Goal: Check status

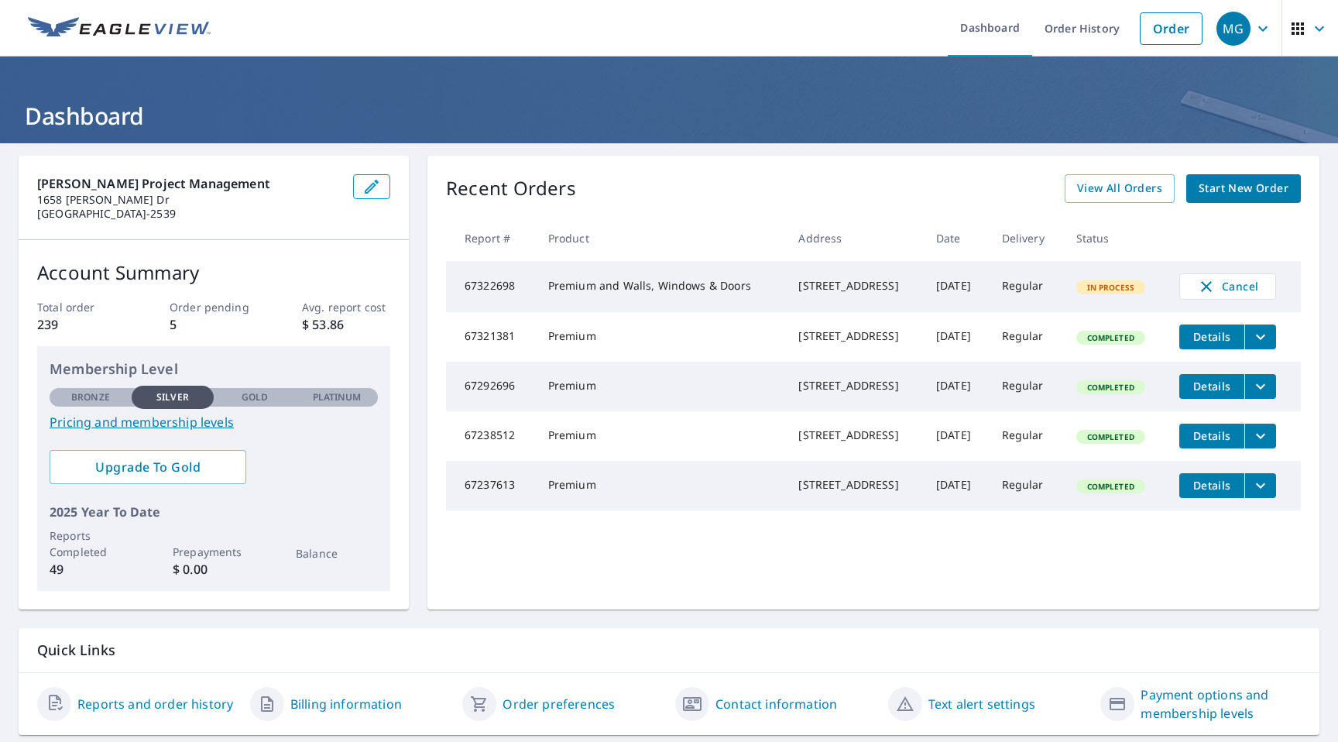
click at [1218, 343] on span "Details" at bounding box center [1212, 336] width 46 height 15
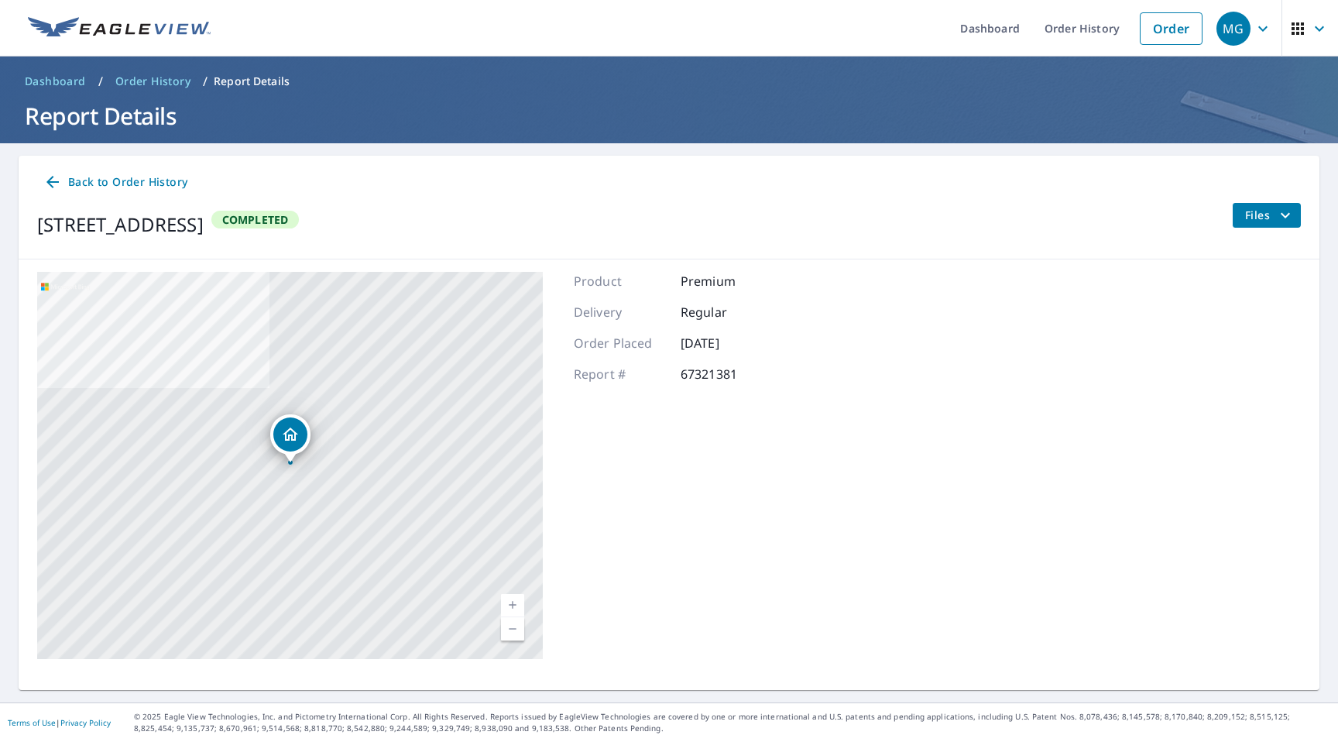
click at [1278, 204] on button "Files" at bounding box center [1266, 215] width 69 height 25
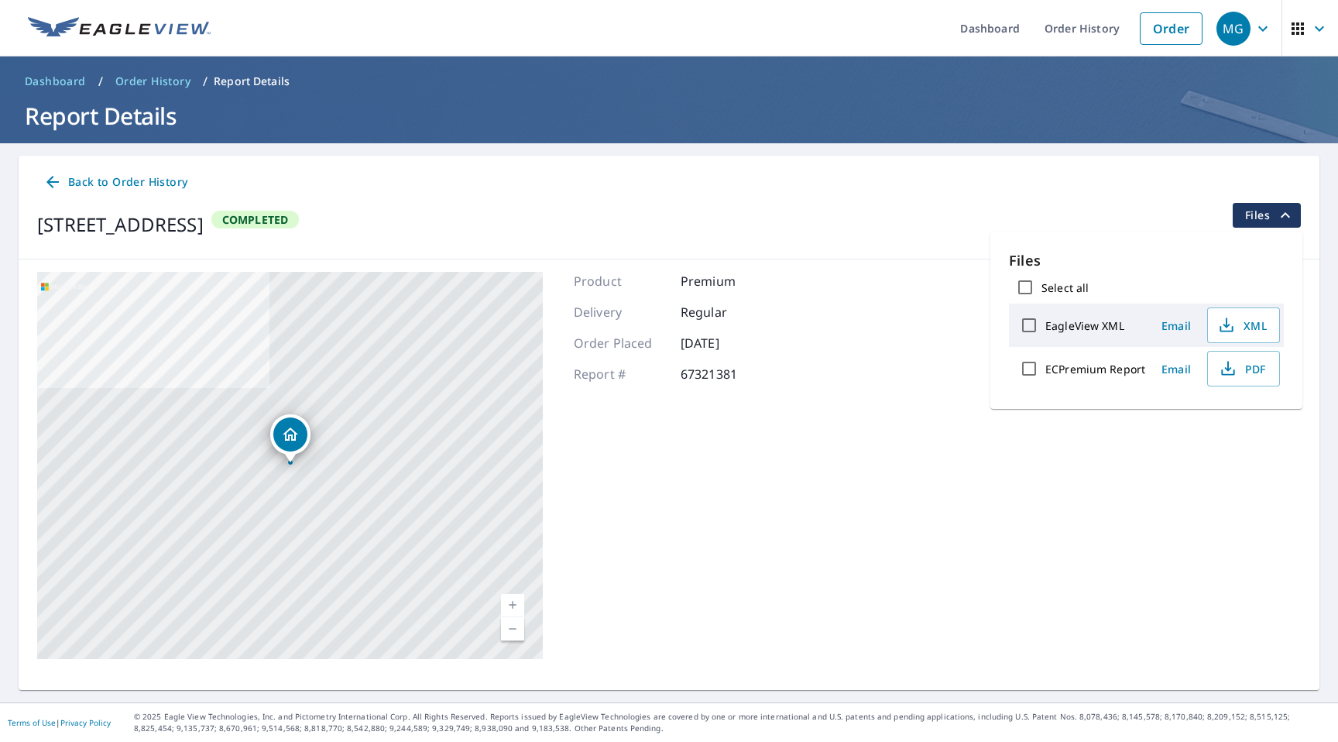
click at [867, 362] on div "[STREET_ADDRESS][GEOGRAPHIC_DATA] A standard road map Aerial A detailed look fr…" at bounding box center [669, 465] width 1301 height 412
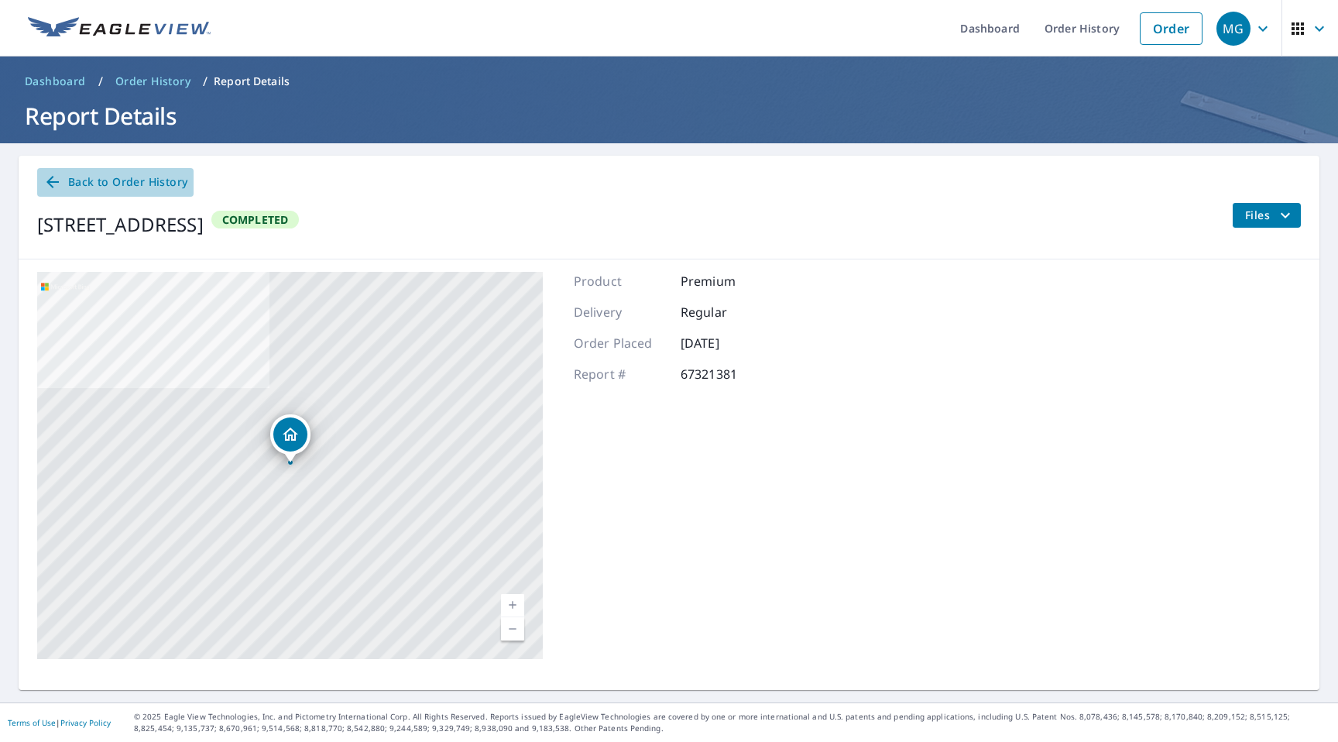
click at [51, 179] on icon at bounding box center [52, 182] width 19 height 19
